Goal: Task Accomplishment & Management: Manage account settings

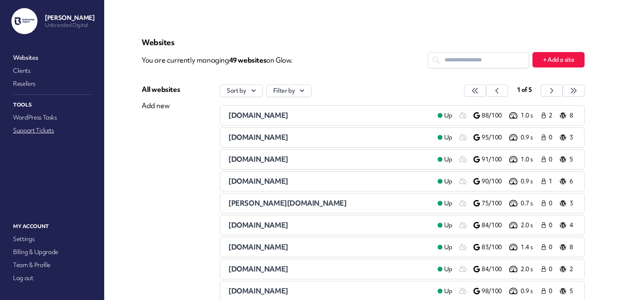
click at [44, 130] on link "Support Tickets" at bounding box center [51, 130] width 81 height 11
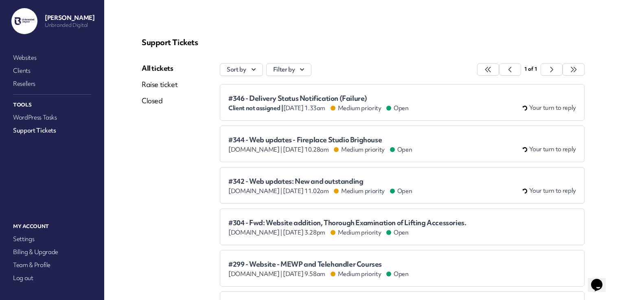
click at [387, 92] on li "#346 - Delivery Status Notification (Failure) Client not assigned | [DATE] 1.33…" at bounding box center [402, 102] width 365 height 37
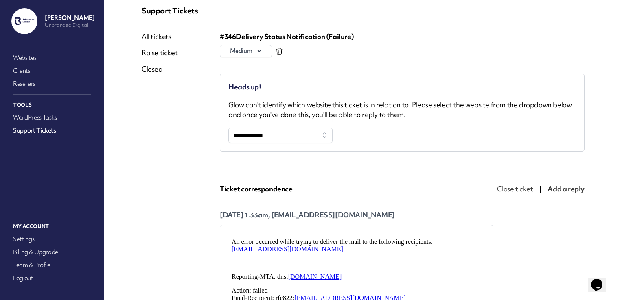
scroll to position [31, 0]
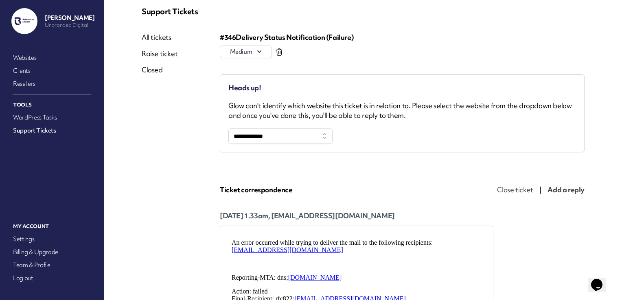
click at [280, 49] on icon at bounding box center [279, 51] width 6 height 7
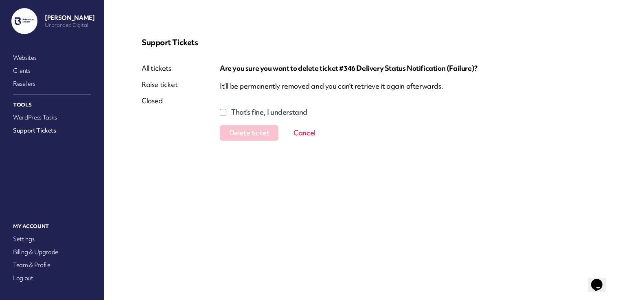
click at [248, 110] on label "That’s fine, I understand" at bounding box center [269, 112] width 76 height 10
click at [242, 127] on button "Delete ticket" at bounding box center [249, 132] width 59 height 15
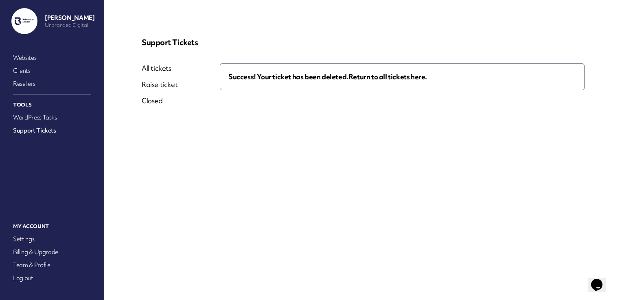
click at [158, 69] on link "All tickets" at bounding box center [160, 68] width 36 height 10
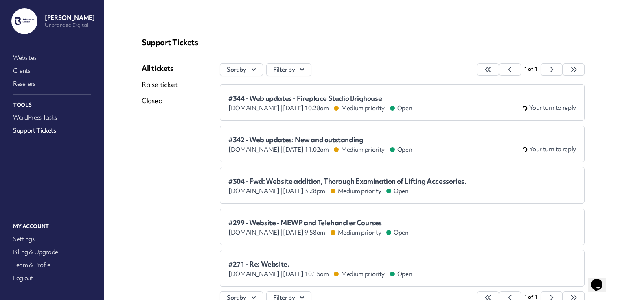
click at [402, 93] on div "#344 - Web updates - Fireplace Studio Brighouse [DOMAIN_NAME] | [DATE] 10.28am …" at bounding box center [402, 103] width 348 height 20
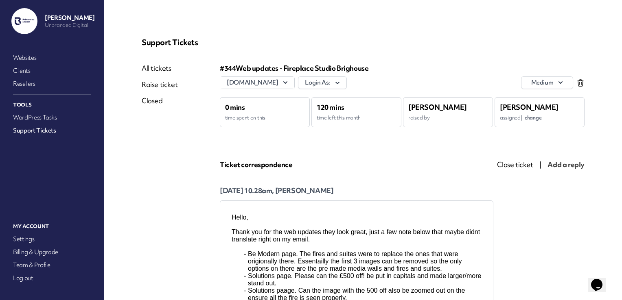
click at [147, 68] on link "All tickets" at bounding box center [160, 68] width 36 height 10
